Goal: Check status: Check status

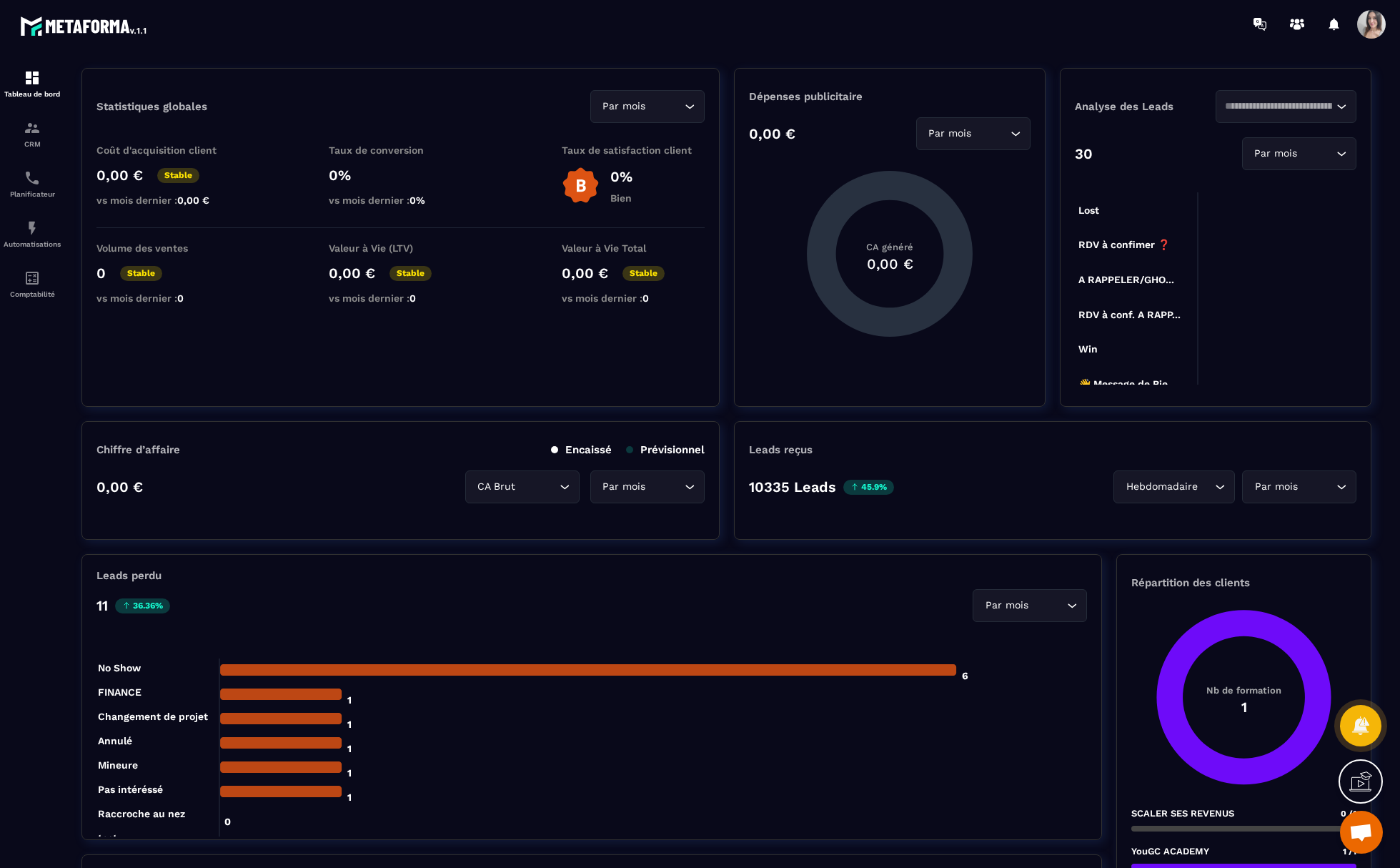
scroll to position [429, 0]
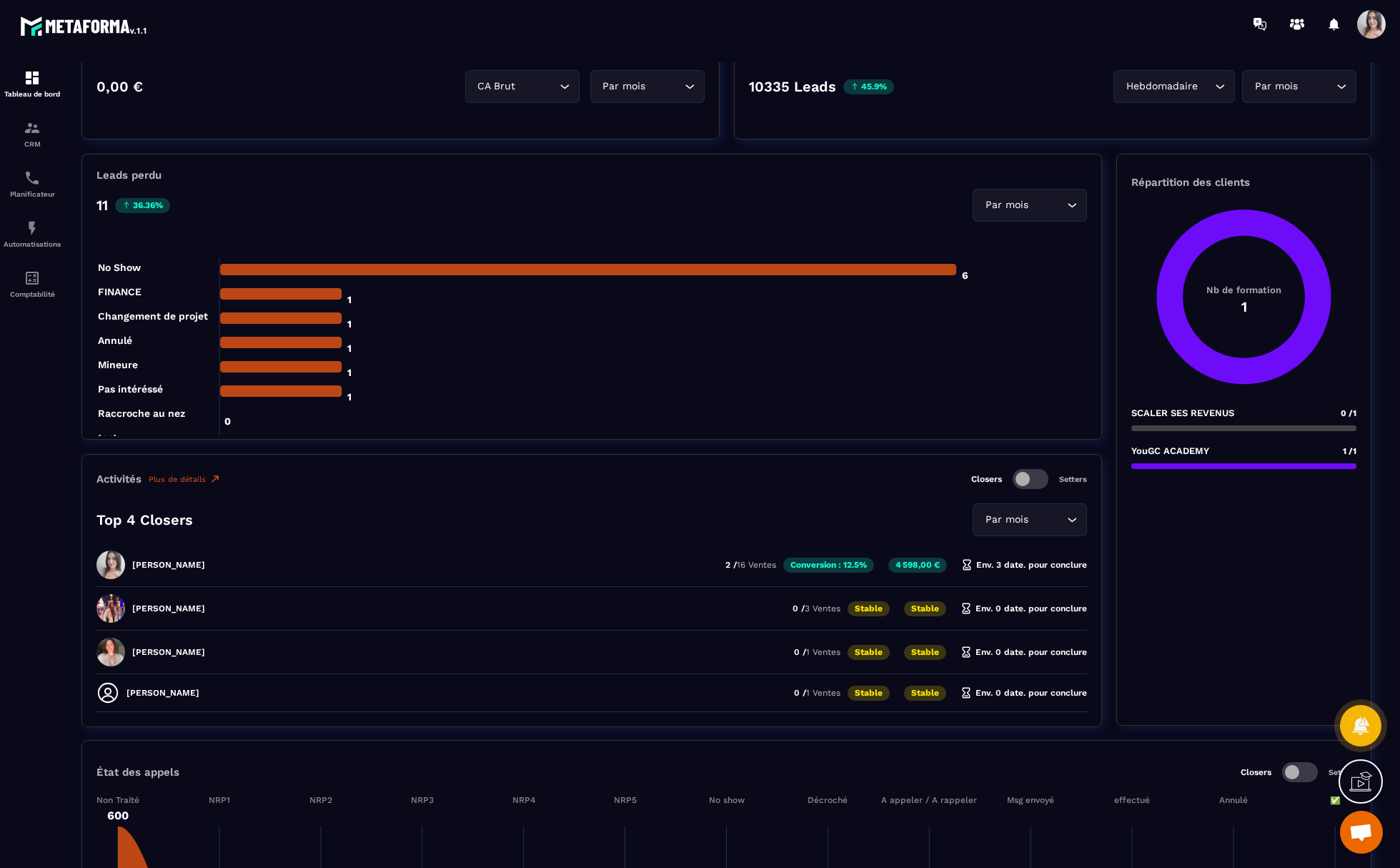
drag, startPoint x: 137, startPoint y: 564, endPoint x: 241, endPoint y: 561, distance: 104.0
click at [241, 594] on div "[PERSON_NAME] 2 / 16 Ventes Conversion : 12.5% 4 598,00 € Env. 3 date. pour con…" at bounding box center [591, 612] width 990 height 37
drag, startPoint x: 241, startPoint y: 561, endPoint x: 178, endPoint y: 564, distance: 63.1
click at [178, 594] on div "[PERSON_NAME] 2 / 16 Ventes Conversion : 12.5% 4 598,00 € Env. 3 date. pour con…" at bounding box center [591, 612] width 990 height 37
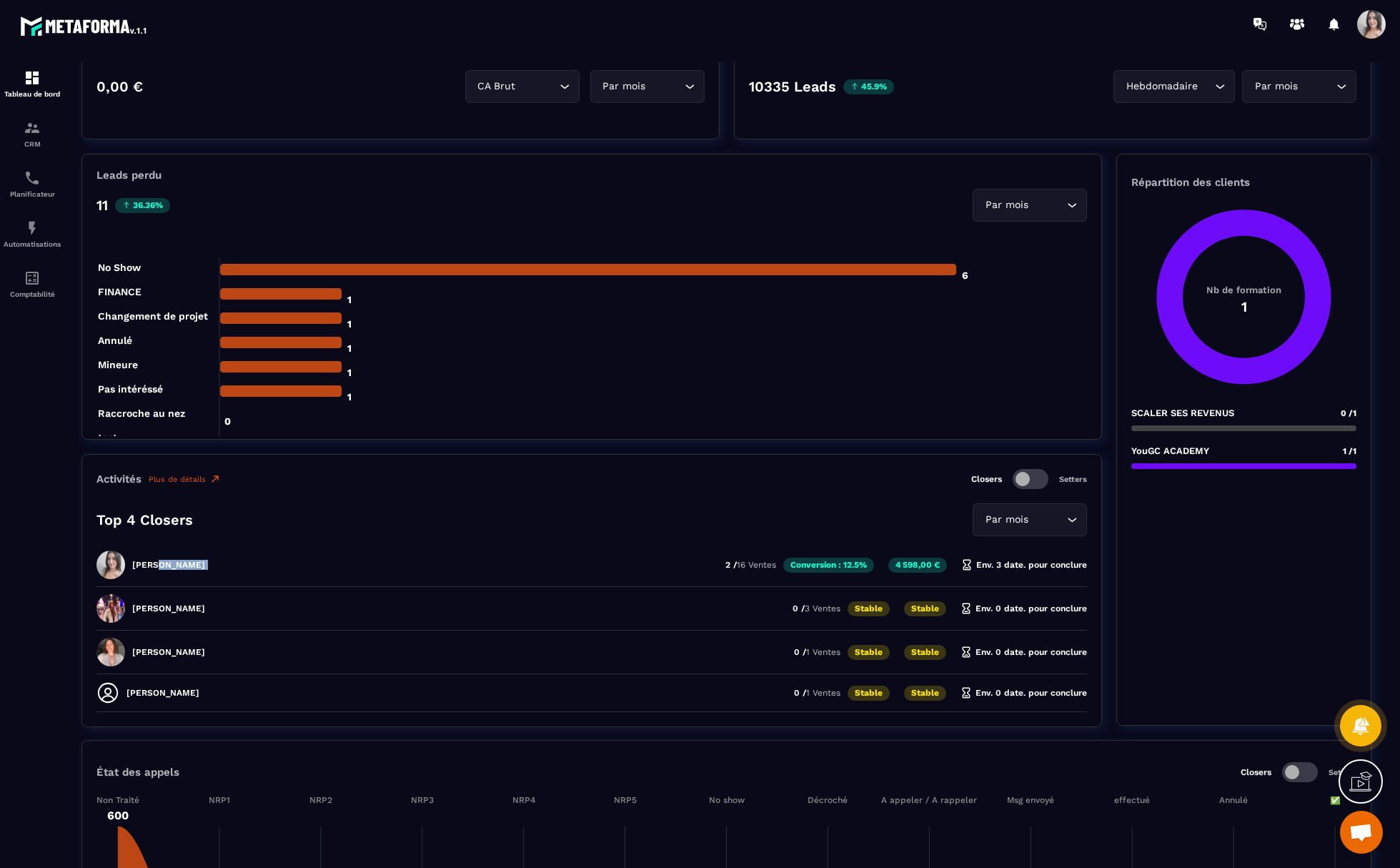
click at [177, 564] on p "[PERSON_NAME]" at bounding box center [168, 564] width 73 height 10
click at [492, 398] on foreignobject at bounding box center [591, 543] width 990 height 616
